Goal: Task Accomplishment & Management: Manage account settings

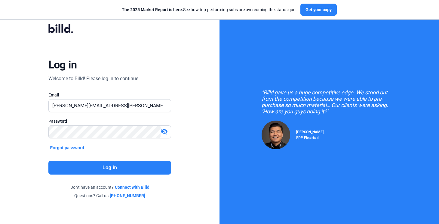
type input "[PERSON_NAME][EMAIL_ADDRESS][PERSON_NAME][DOMAIN_NAME]"
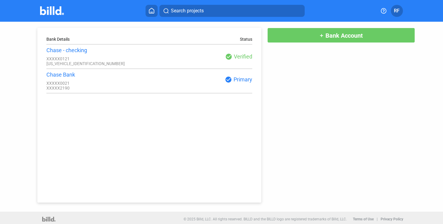
click at [397, 10] on span "RF" at bounding box center [396, 10] width 6 height 7
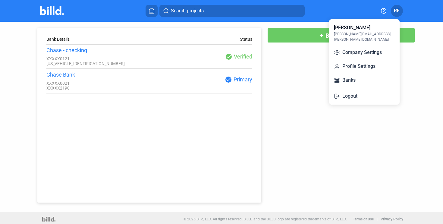
click at [397, 10] on div at bounding box center [221, 112] width 443 height 224
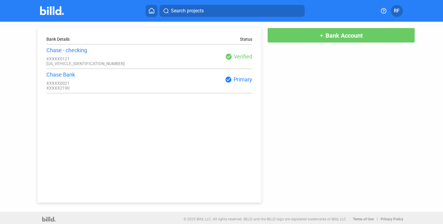
click at [397, 10] on span "RF" at bounding box center [396, 10] width 6 height 7
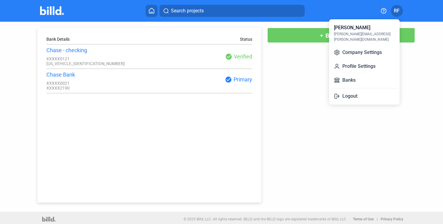
click at [397, 10] on div at bounding box center [221, 112] width 443 height 224
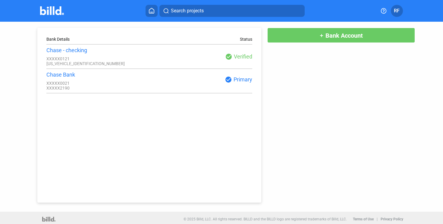
click at [312, 43] on div "Bank Details Status Chase - checking XXXXX0121 XXXXXXXXXXXXX5283 check_circle V…" at bounding box center [221, 112] width 398 height 181
click at [309, 41] on button "add Bank Account" at bounding box center [340, 35] width 147 height 15
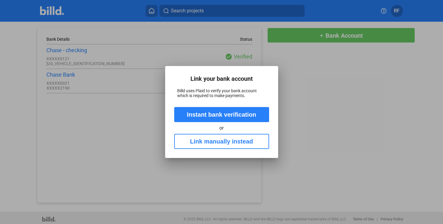
click at [303, 55] on div at bounding box center [221, 112] width 443 height 224
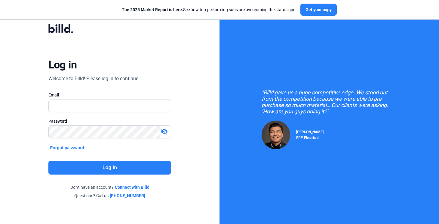
click at [109, 113] on div at bounding box center [109, 115] width 123 height 6
click at [111, 109] on input "text" at bounding box center [110, 105] width 123 height 12
type input "[PERSON_NAME][EMAIL_ADDRESS][PERSON_NAME][DOMAIN_NAME]"
